Goal: Navigation & Orientation: Find specific page/section

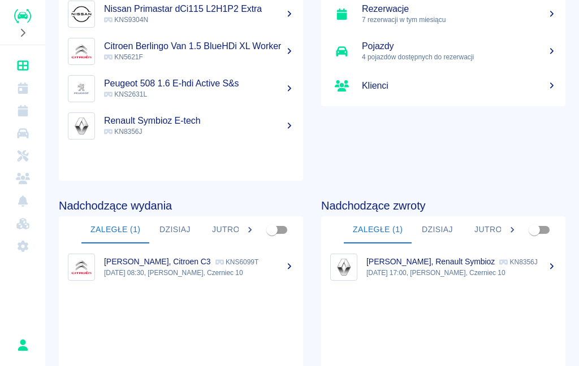
scroll to position [93, 0]
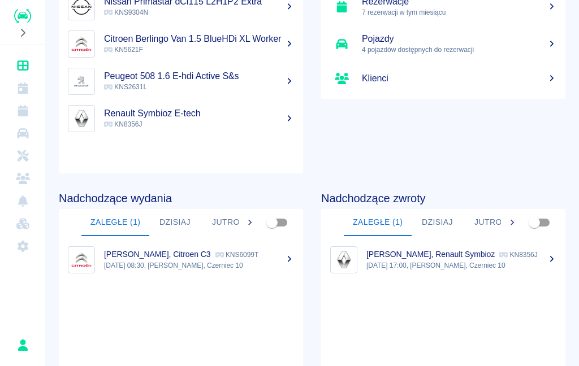
click at [28, 89] on icon "Kalendarz" at bounding box center [23, 88] width 14 height 11
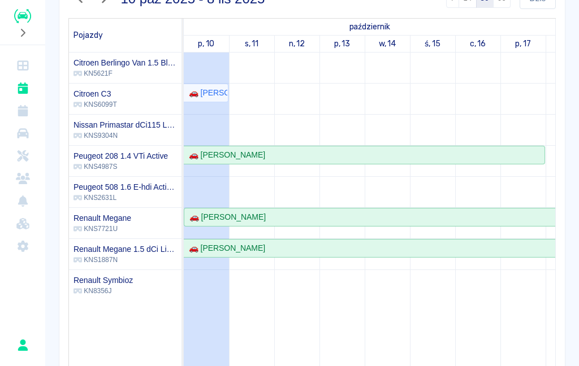
scroll to position [110, 0]
click at [24, 123] on link "Flota" at bounding box center [23, 133] width 36 height 23
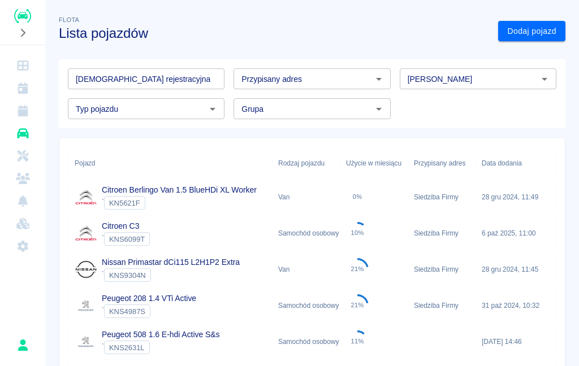
click at [18, 171] on link "Klienci" at bounding box center [23, 178] width 36 height 23
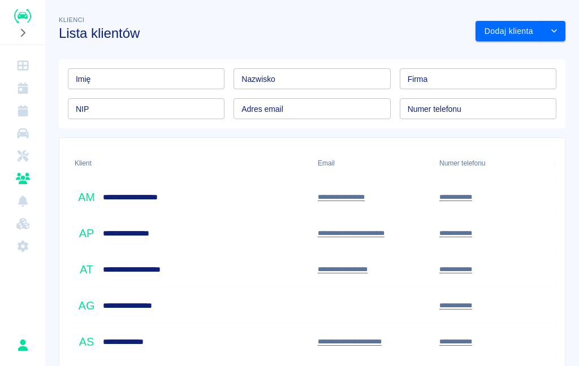
click at [18, 64] on icon "Dashboard" at bounding box center [22, 65] width 11 height 10
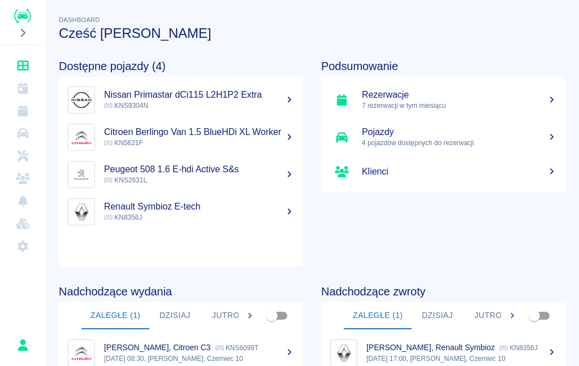
click at [550, 99] on icon at bounding box center [552, 100] width 10 height 8
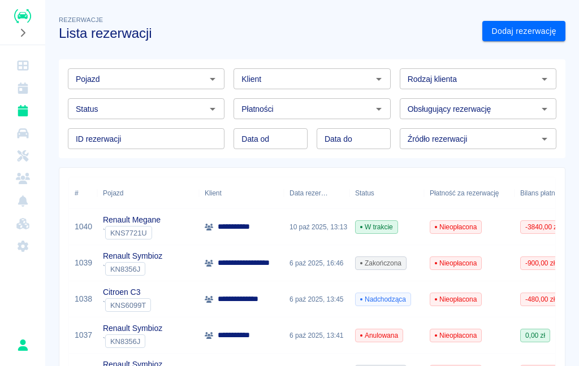
click at [28, 73] on link "Dashboard" at bounding box center [23, 65] width 36 height 23
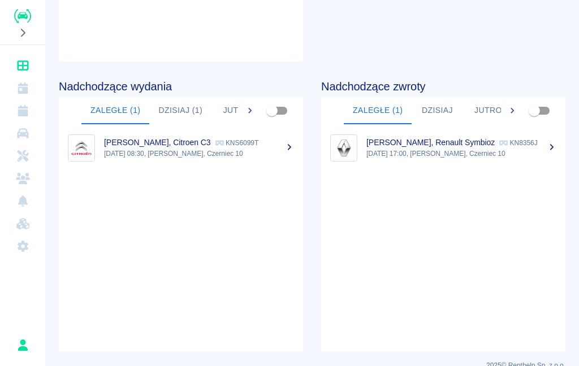
scroll to position [206, 0]
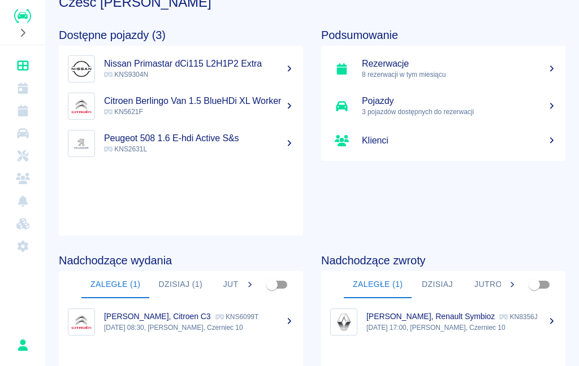
click at [16, 86] on icon "Kalendarz" at bounding box center [23, 88] width 14 height 11
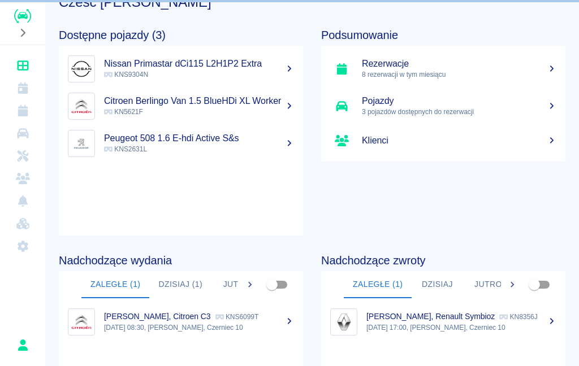
scroll to position [20, 0]
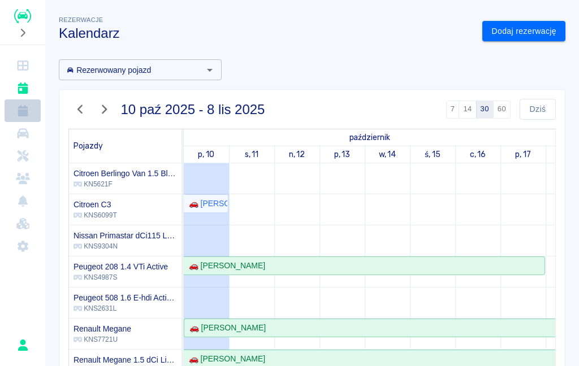
click at [25, 113] on icon "Rezerwacje" at bounding box center [23, 110] width 10 height 11
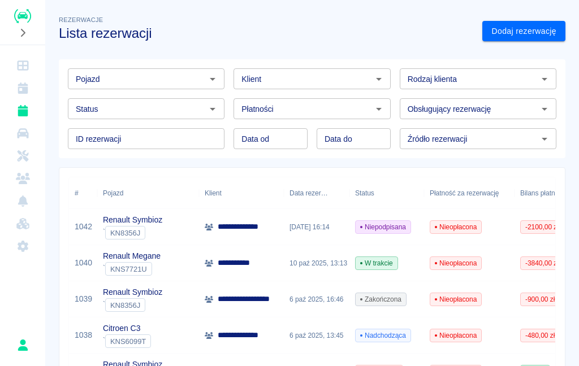
click at [200, 231] on div "**********" at bounding box center [241, 227] width 85 height 36
